Goal: Entertainment & Leisure: Browse casually

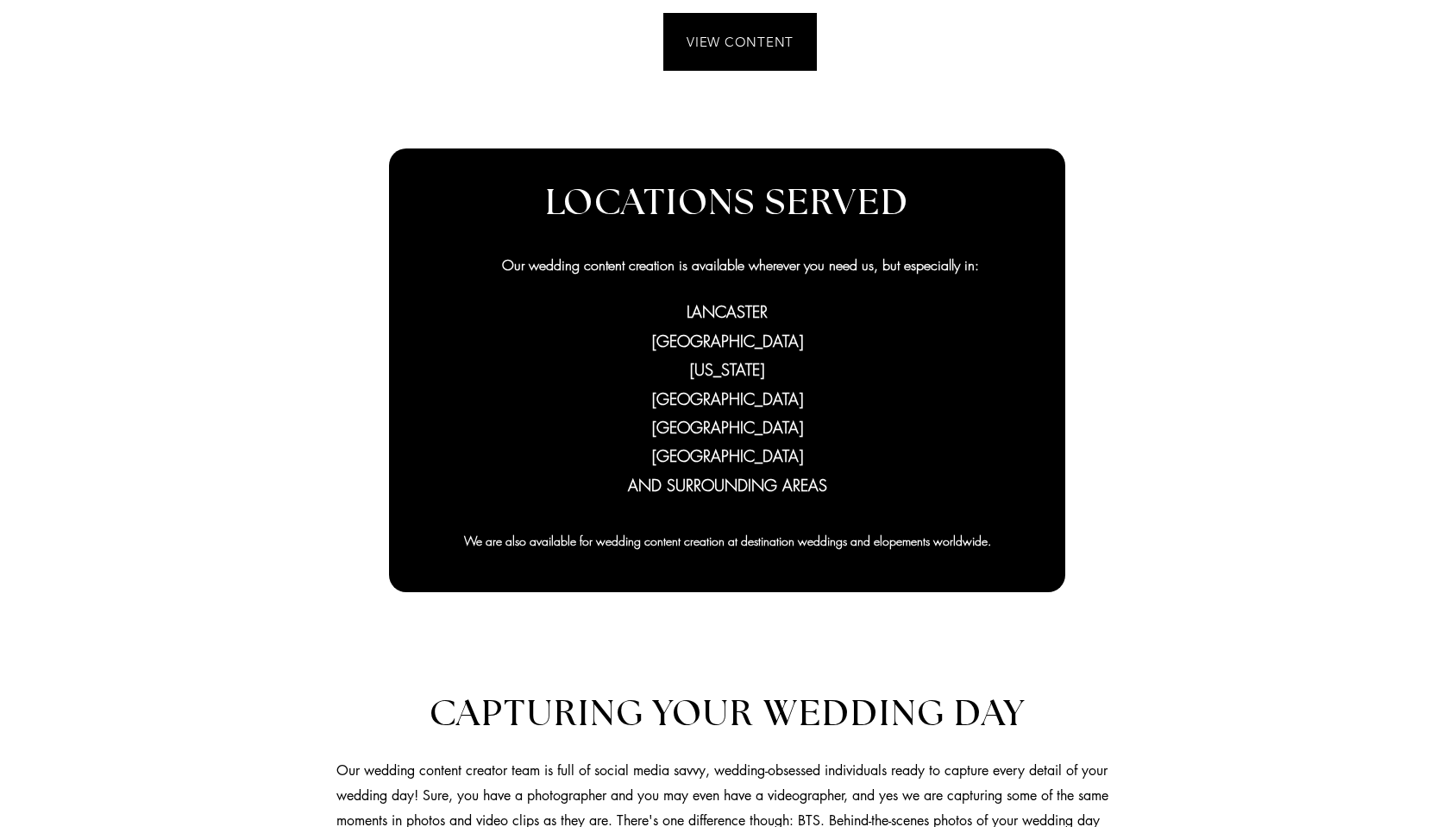
scroll to position [739, 0]
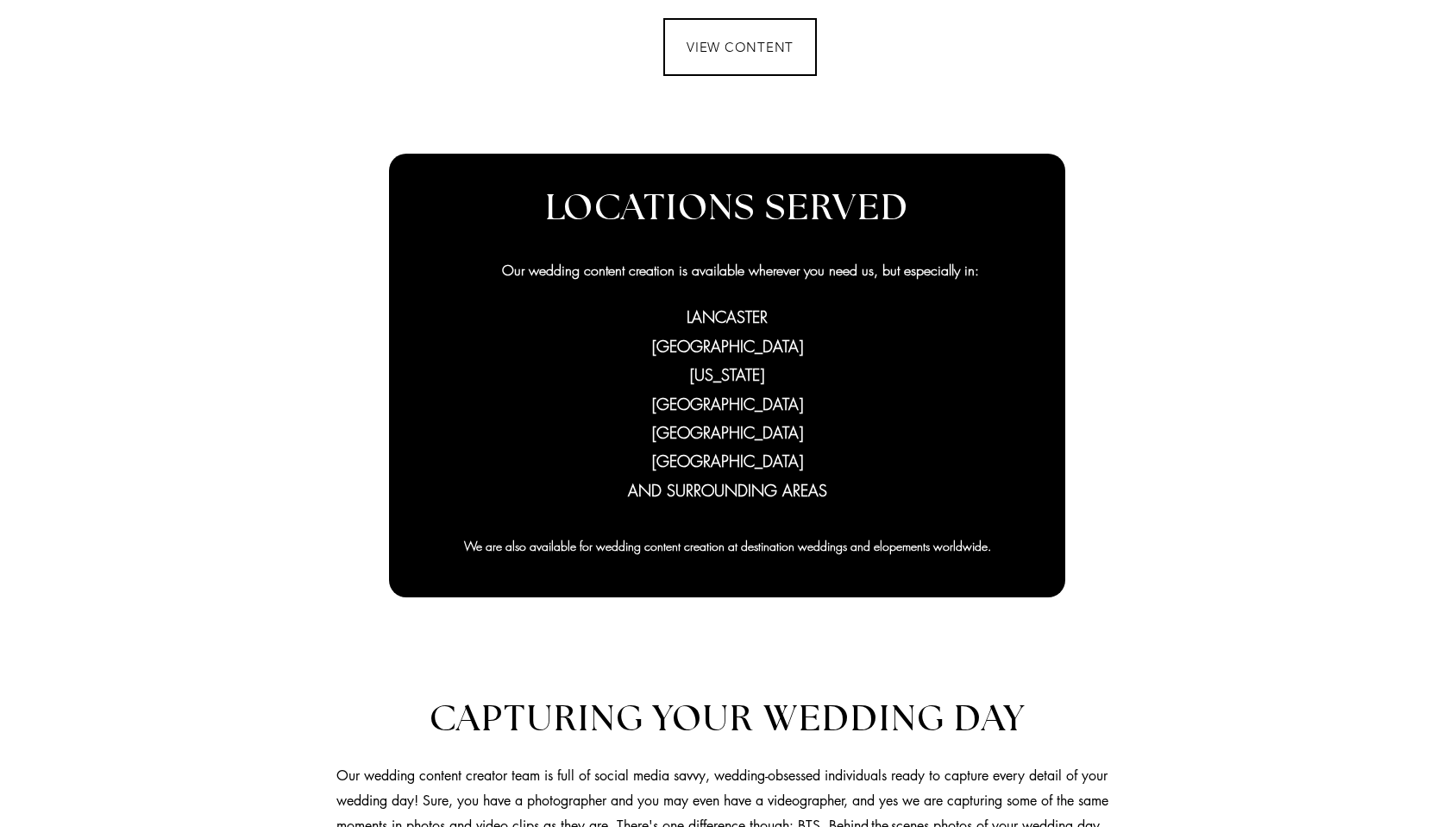
click at [722, 55] on span "VIEW CONTENT" at bounding box center [740, 46] width 150 height 54
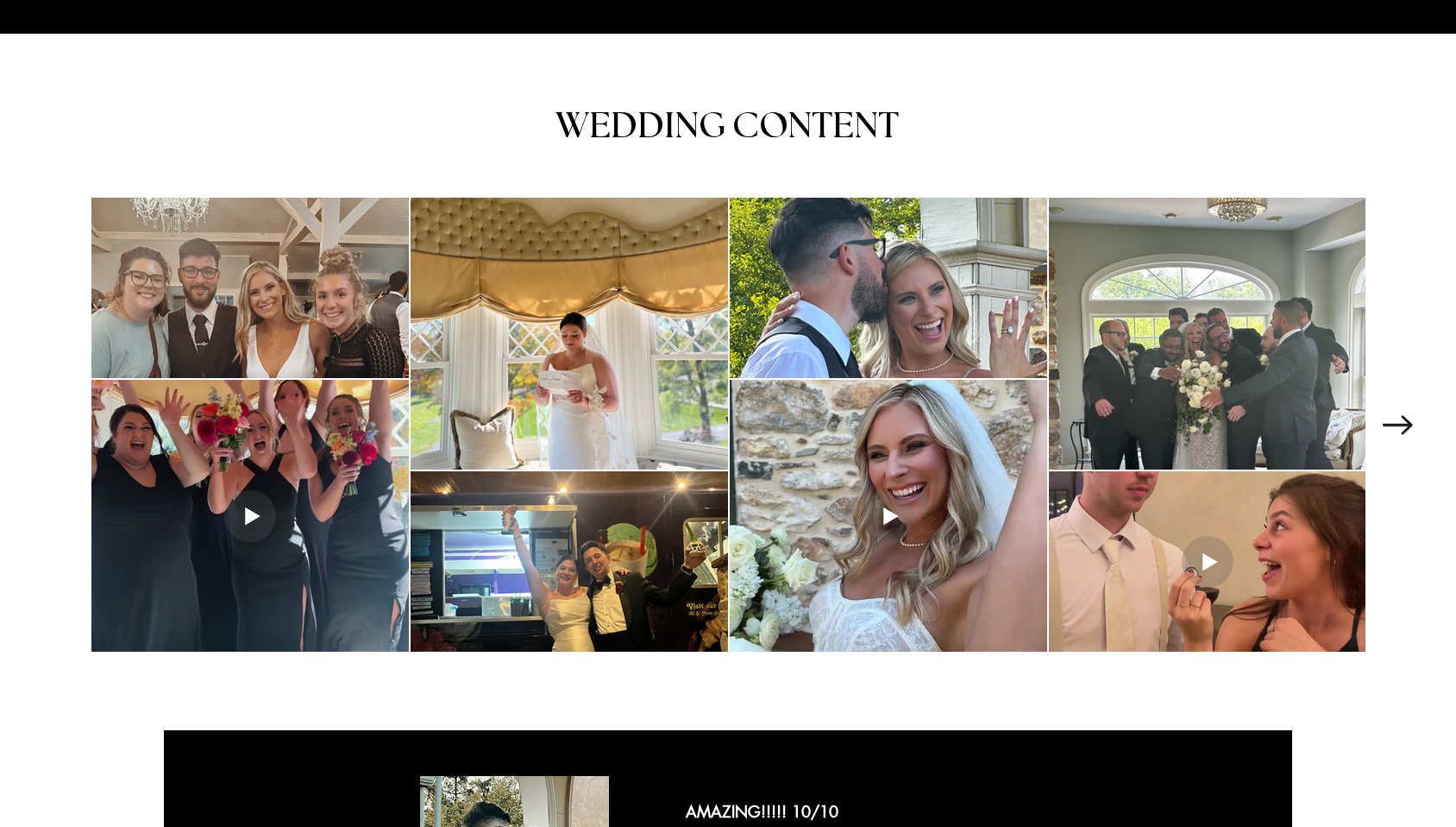
scroll to position [2265, 0]
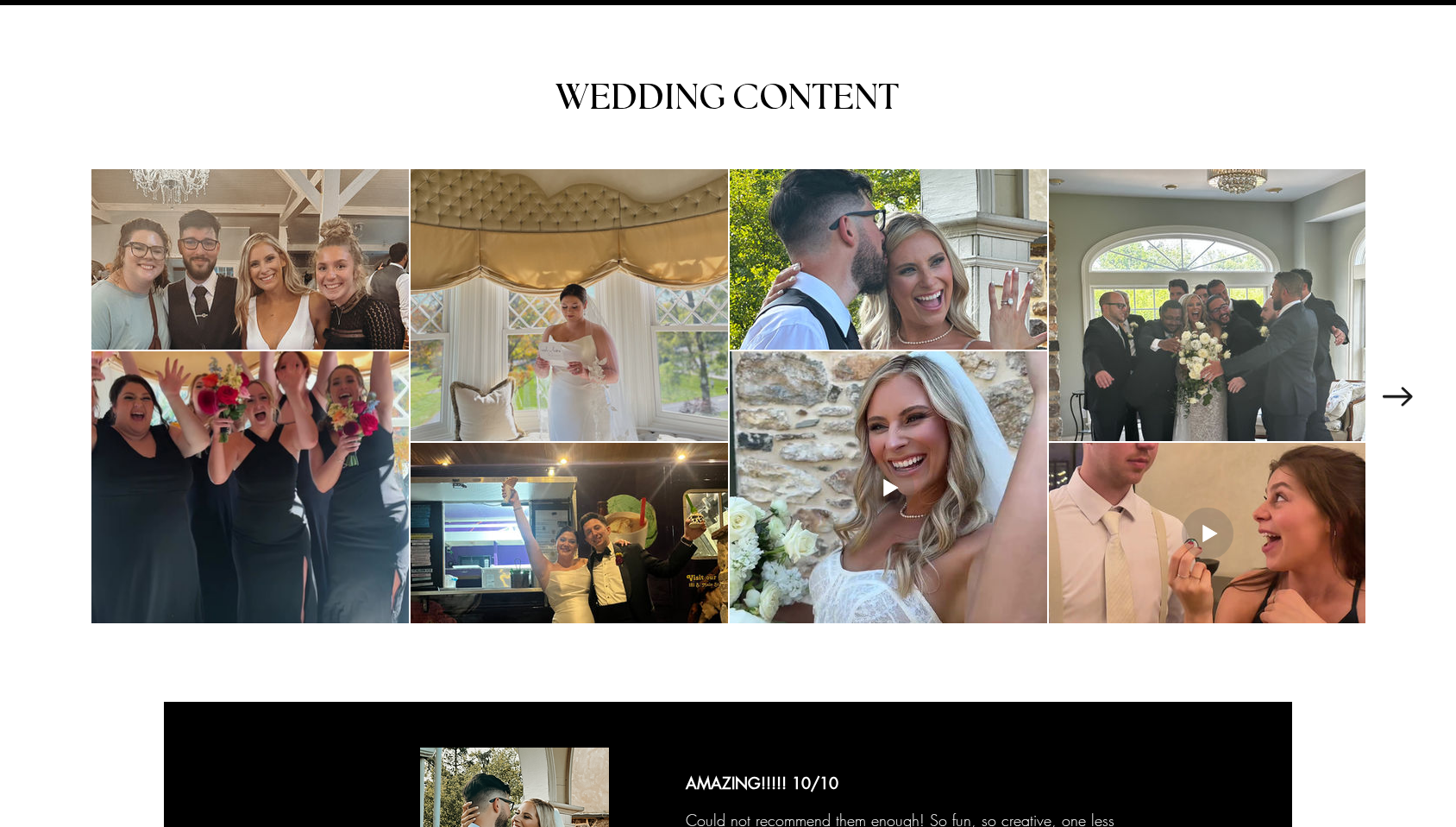
click at [586, 289] on div "main content" at bounding box center [569, 305] width 318 height 272
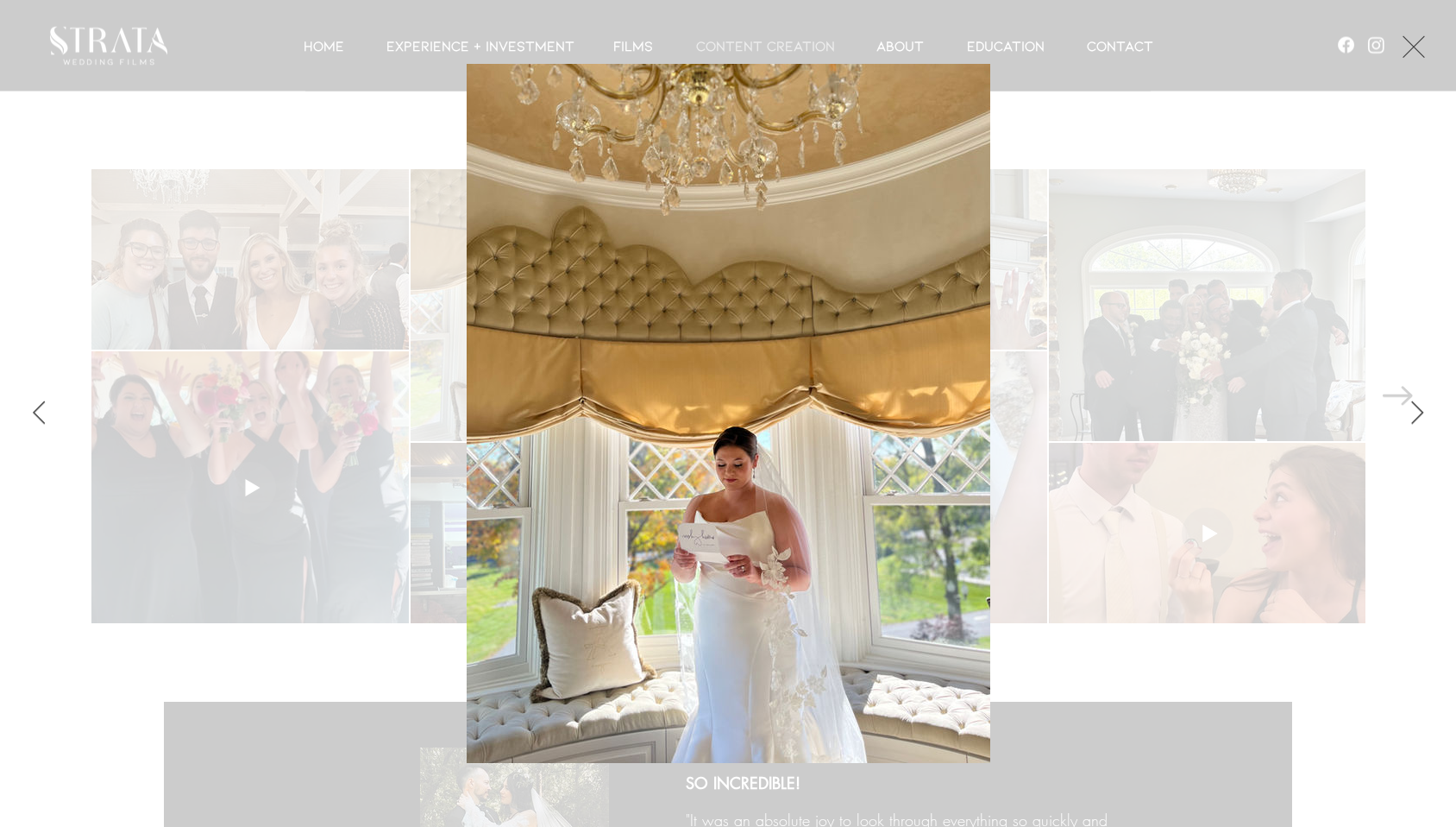
click at [1167, 260] on div "Gallery item, detailed view" at bounding box center [728, 413] width 1301 height 699
click at [1430, 52] on button "Exit expand mode" at bounding box center [1414, 44] width 33 height 38
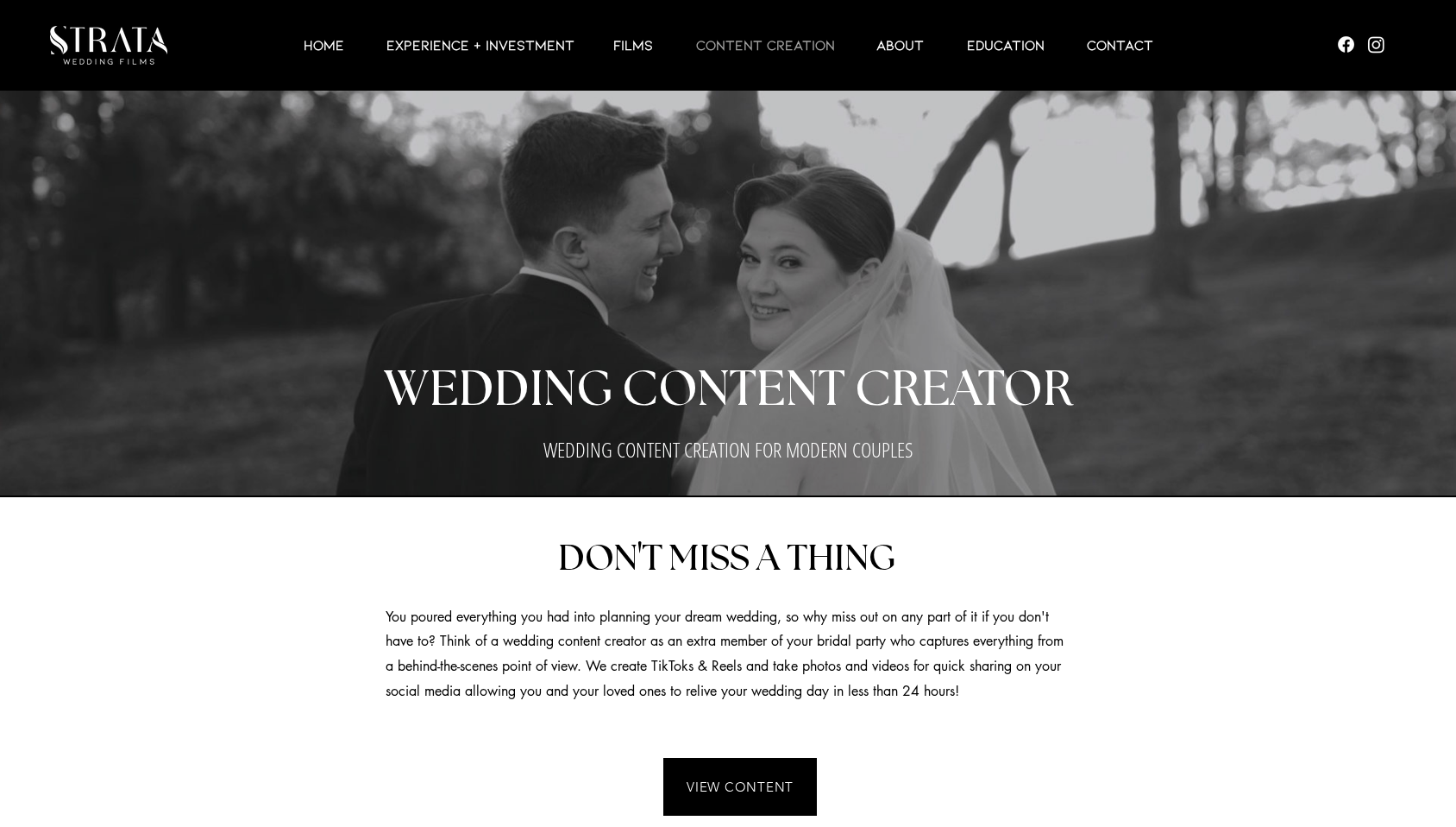
scroll to position [2265, 0]
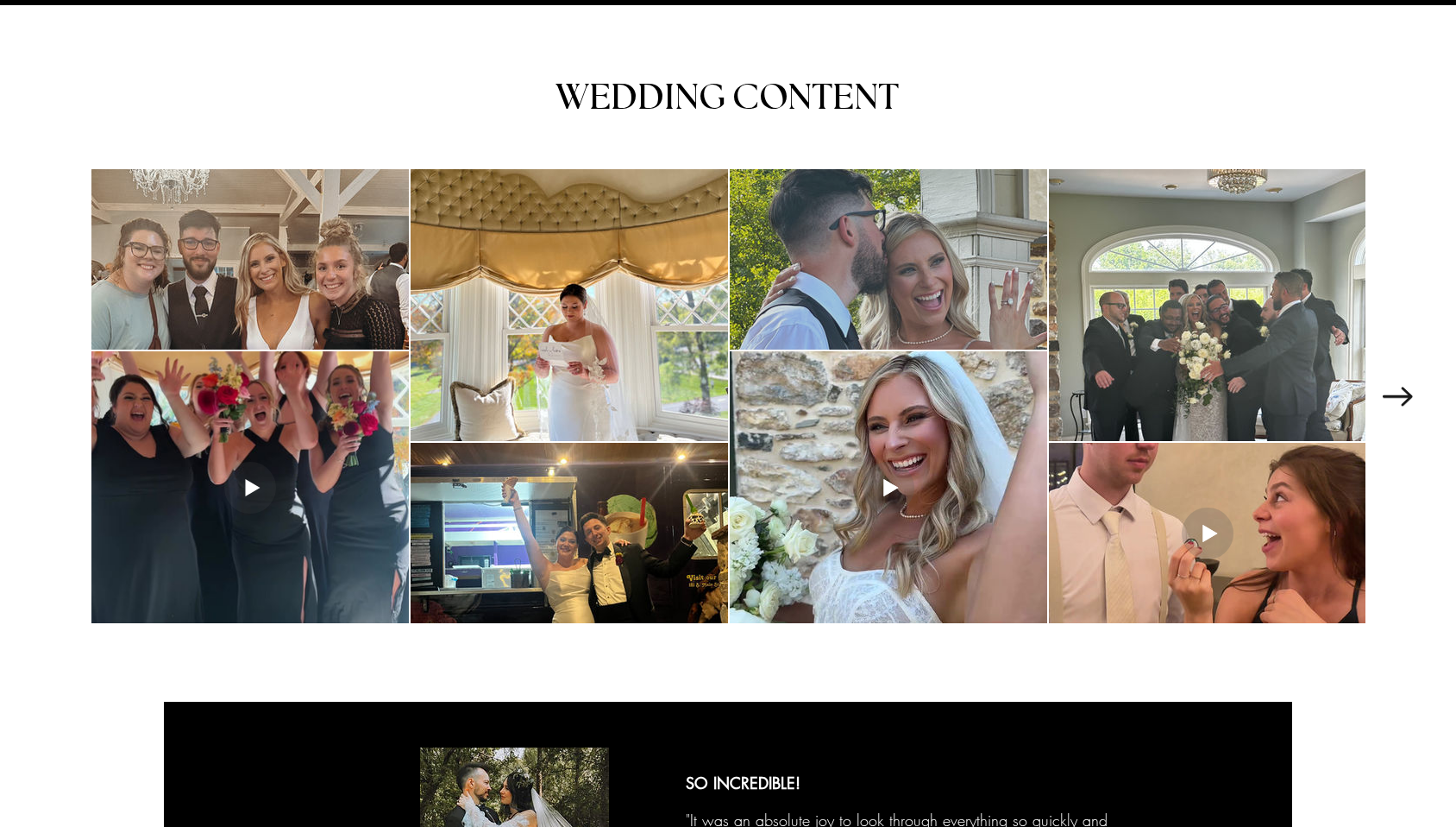
click at [928, 262] on div "main content" at bounding box center [888, 259] width 318 height 181
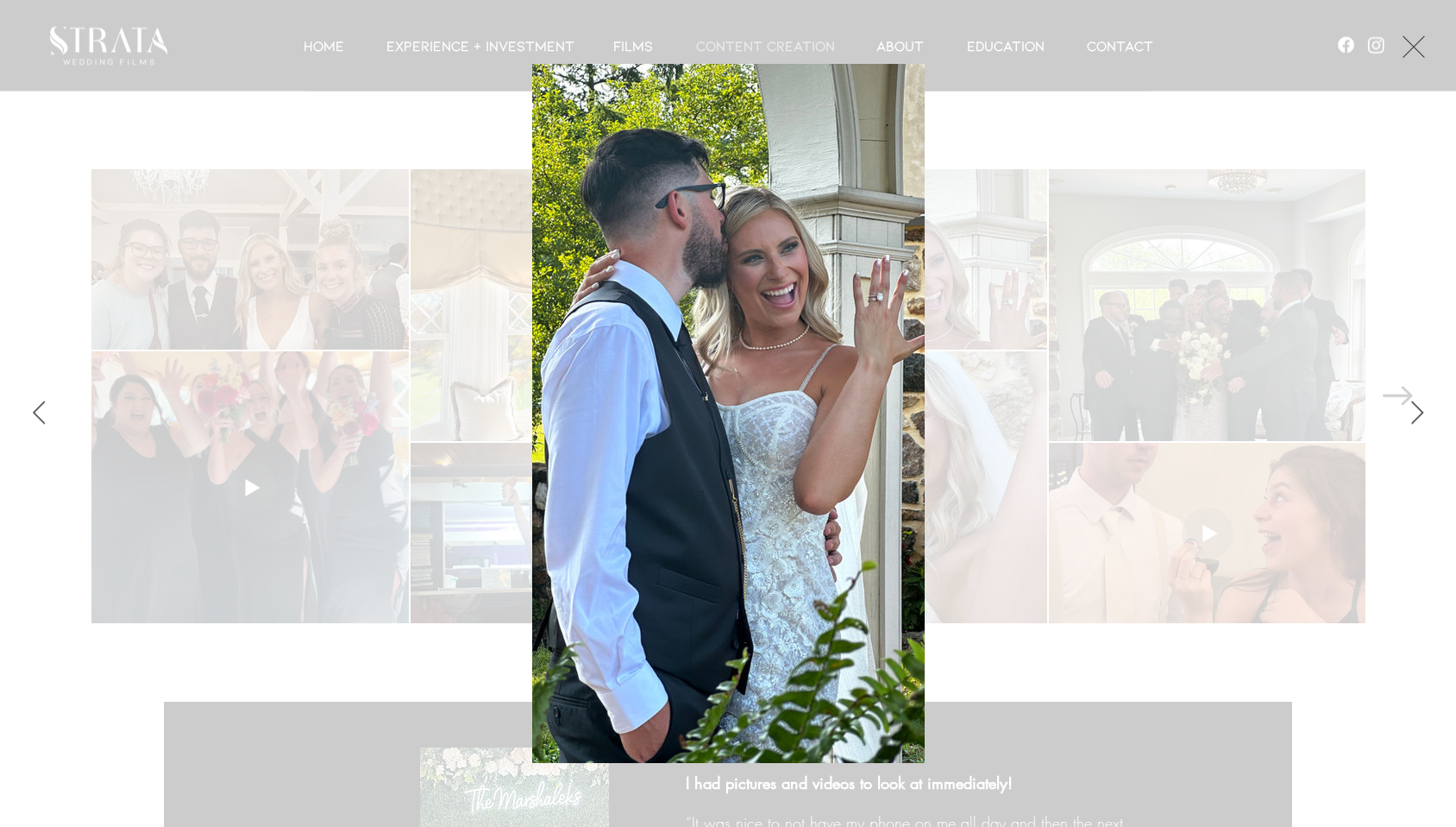
click at [1422, 49] on button "Exit expand mode" at bounding box center [1414, 44] width 33 height 38
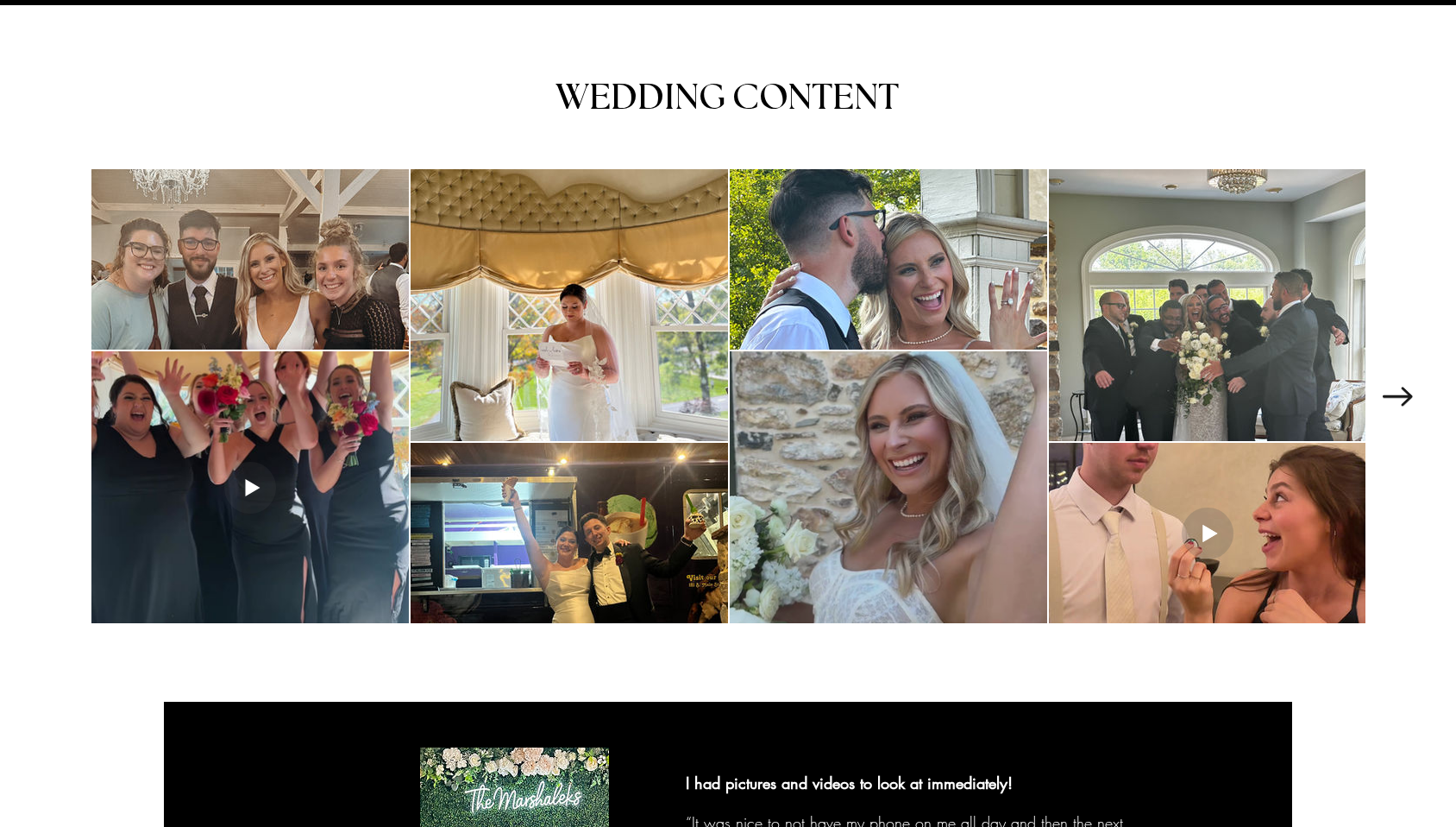
click at [896, 477] on div "main content" at bounding box center [888, 487] width 318 height 272
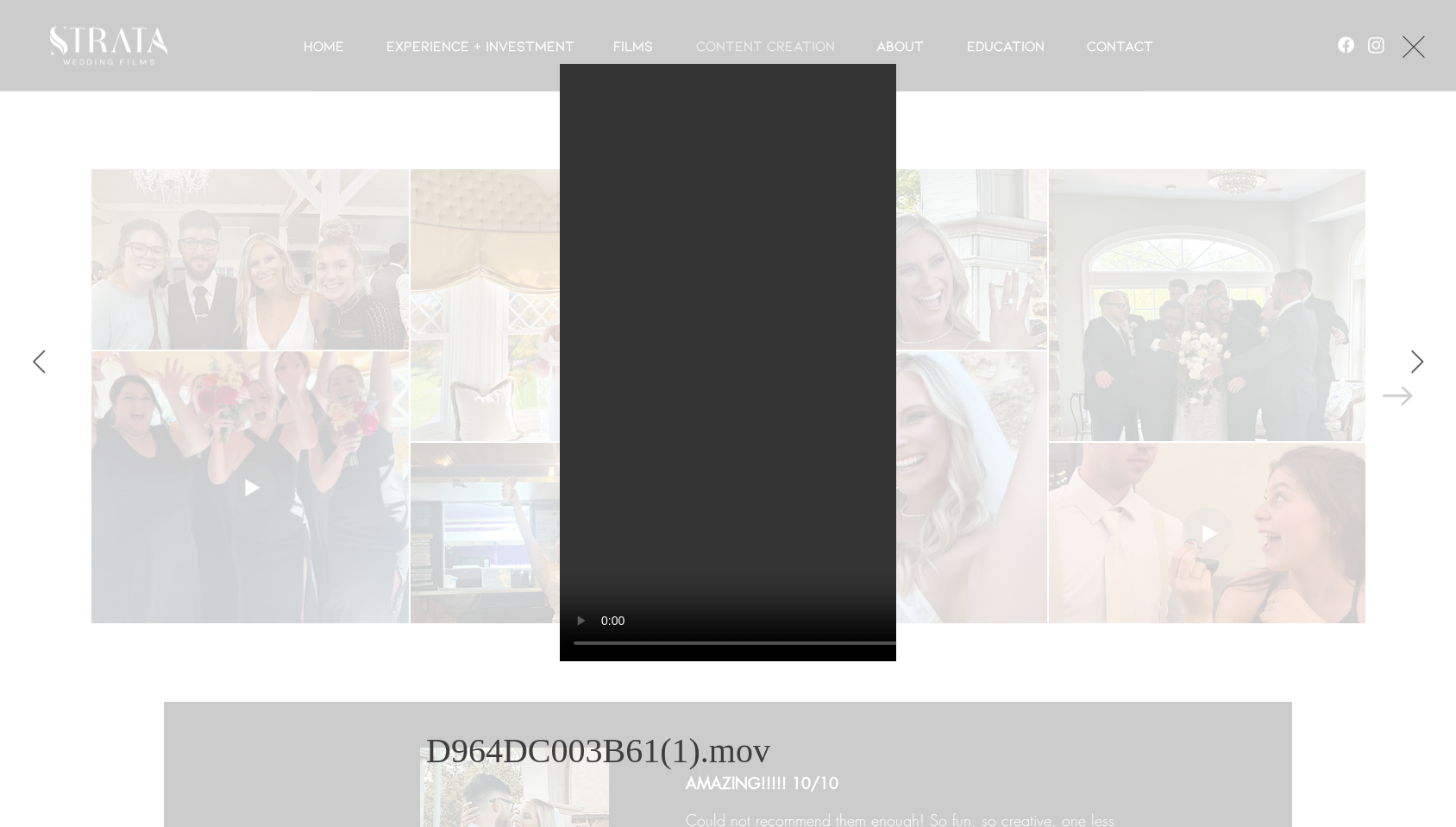
click at [1430, 40] on button "Exit expand mode" at bounding box center [1414, 44] width 33 height 38
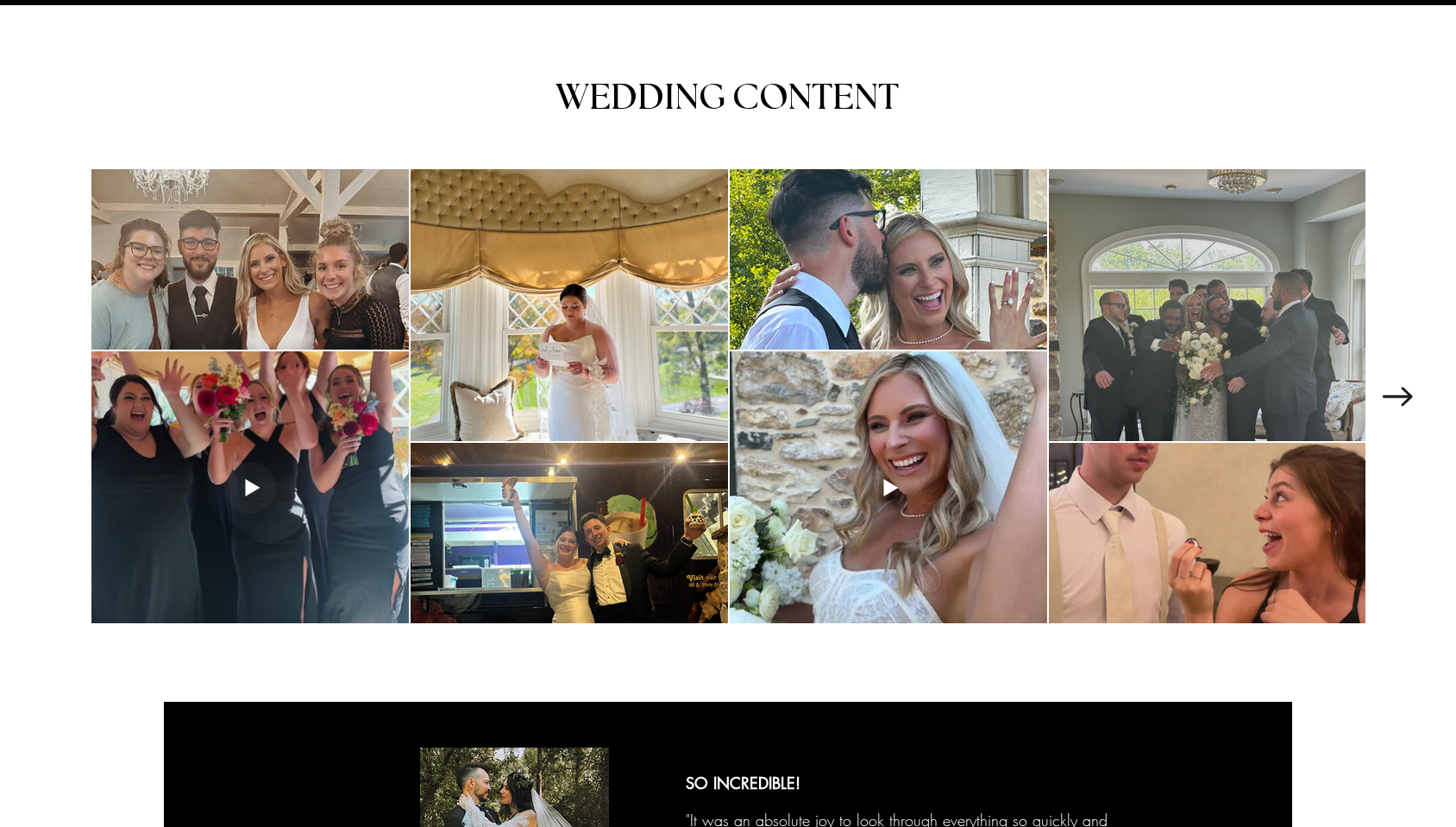
click at [1201, 324] on div "main content" at bounding box center [1207, 305] width 318 height 272
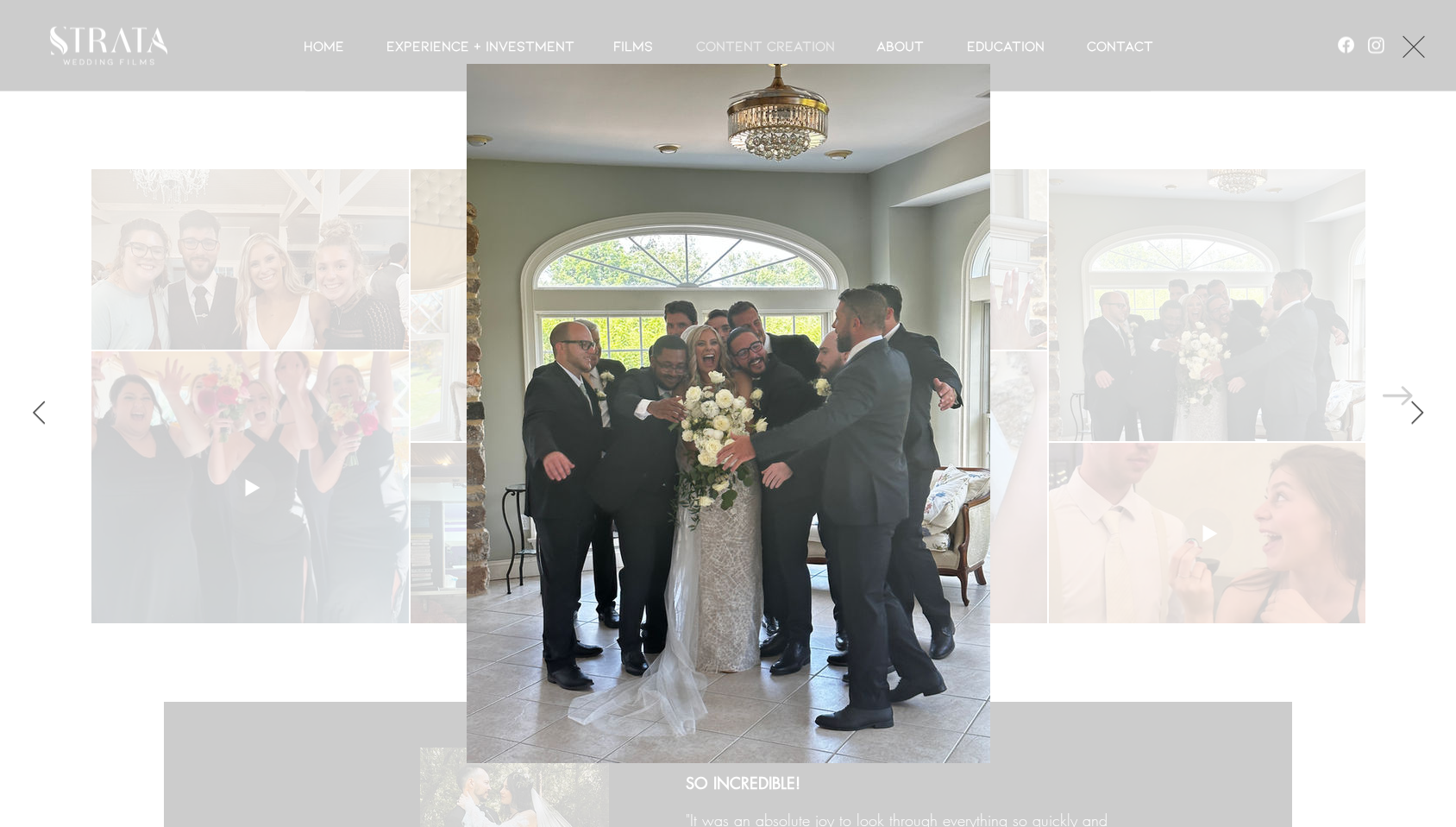
click at [1430, 50] on button "Exit expand mode" at bounding box center [1414, 44] width 33 height 38
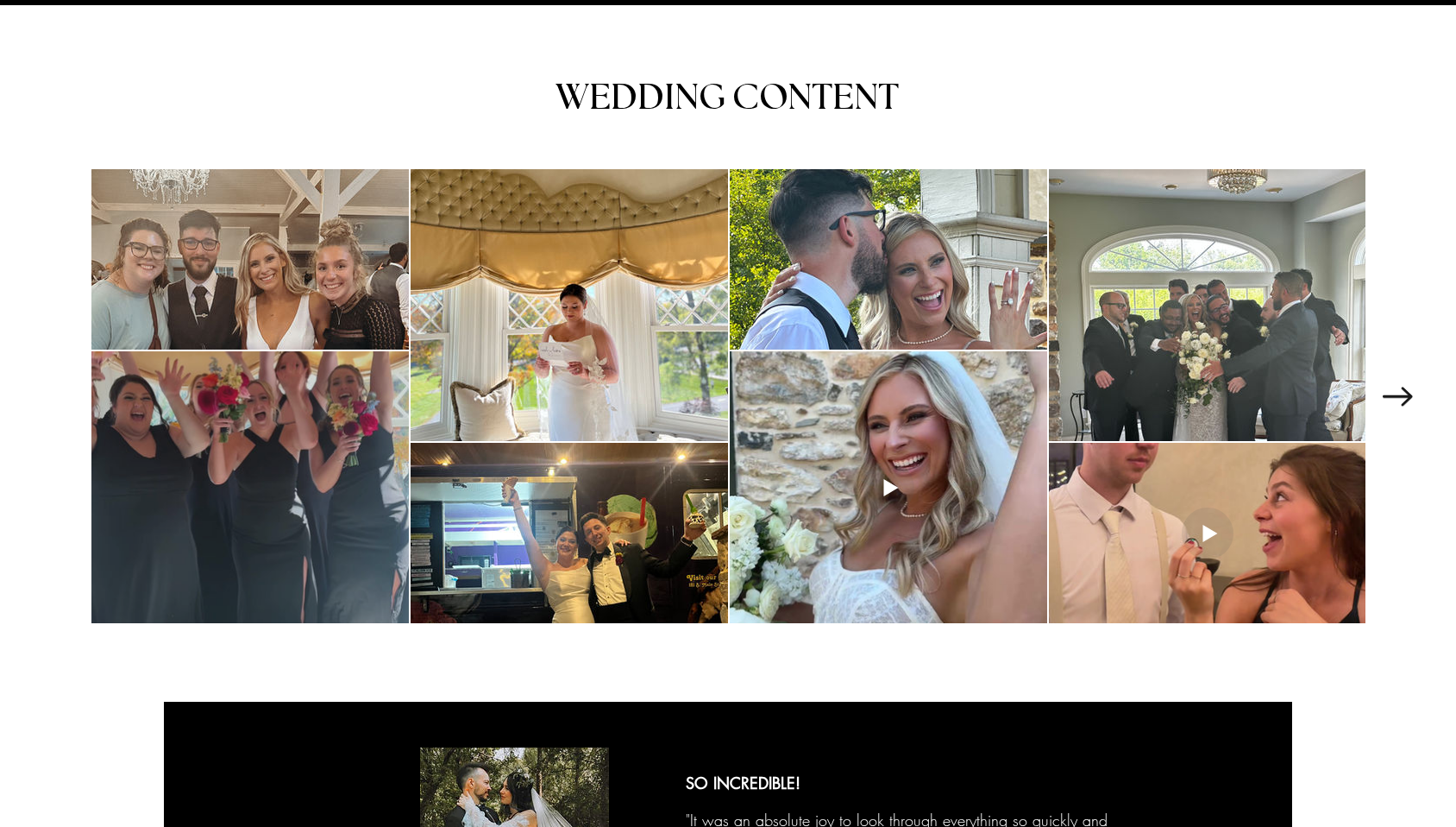
click at [243, 462] on div "main content" at bounding box center [250, 487] width 318 height 272
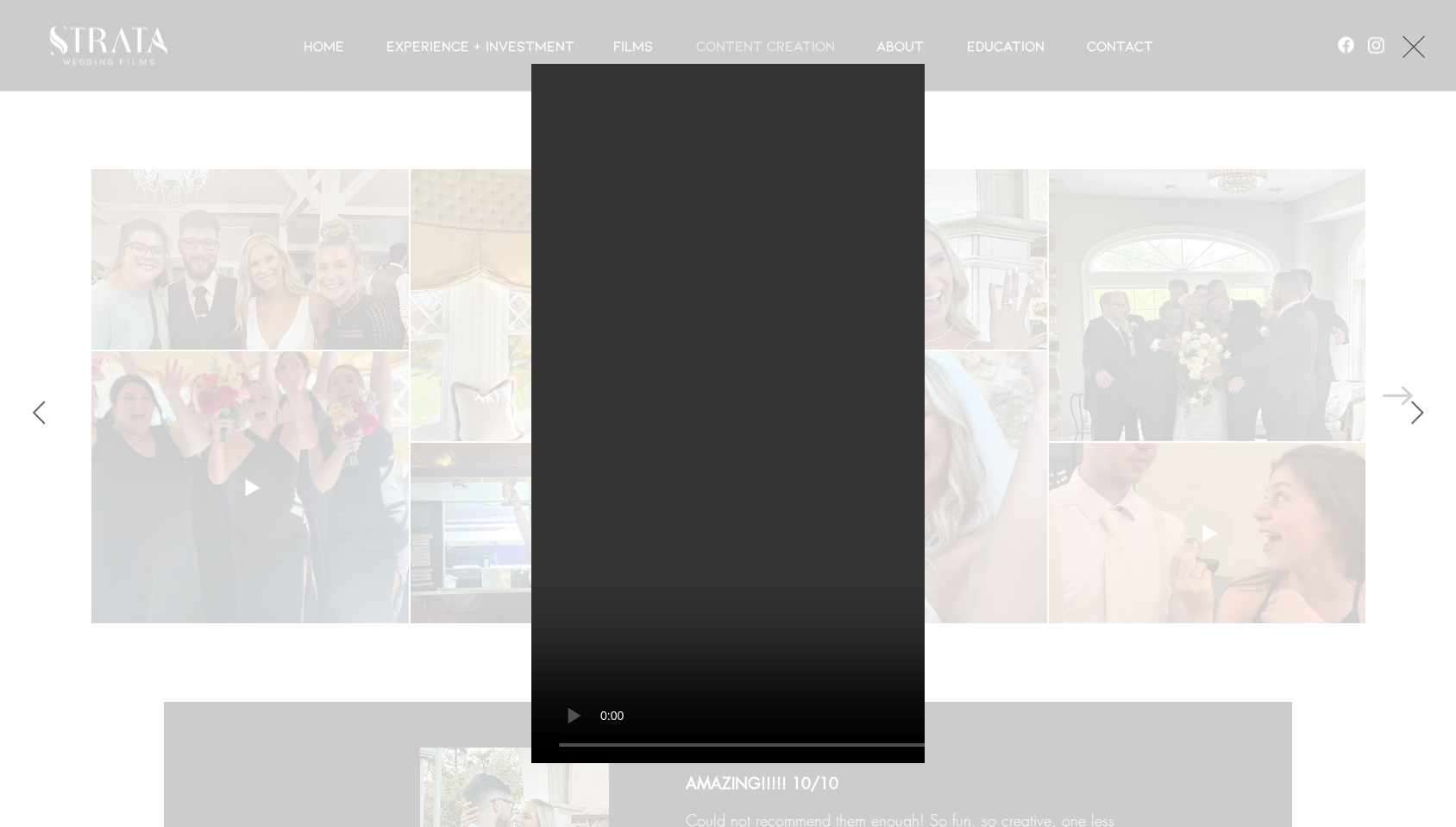
click at [1430, 48] on button "Exit expand mode" at bounding box center [1414, 44] width 33 height 38
